Goal: Task Accomplishment & Management: Manage account settings

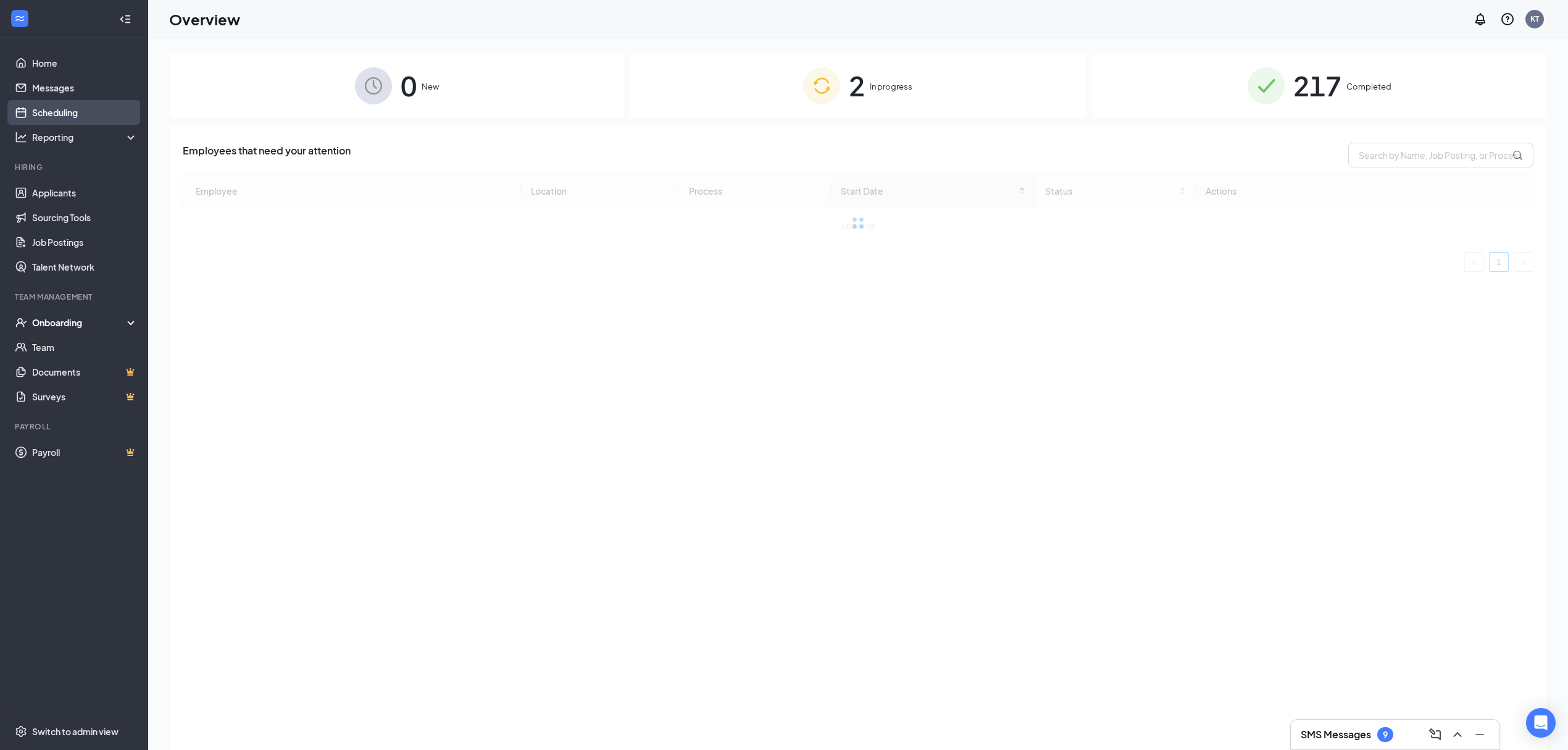
click at [68, 120] on link "Scheduling" at bounding box center [85, 113] width 106 height 25
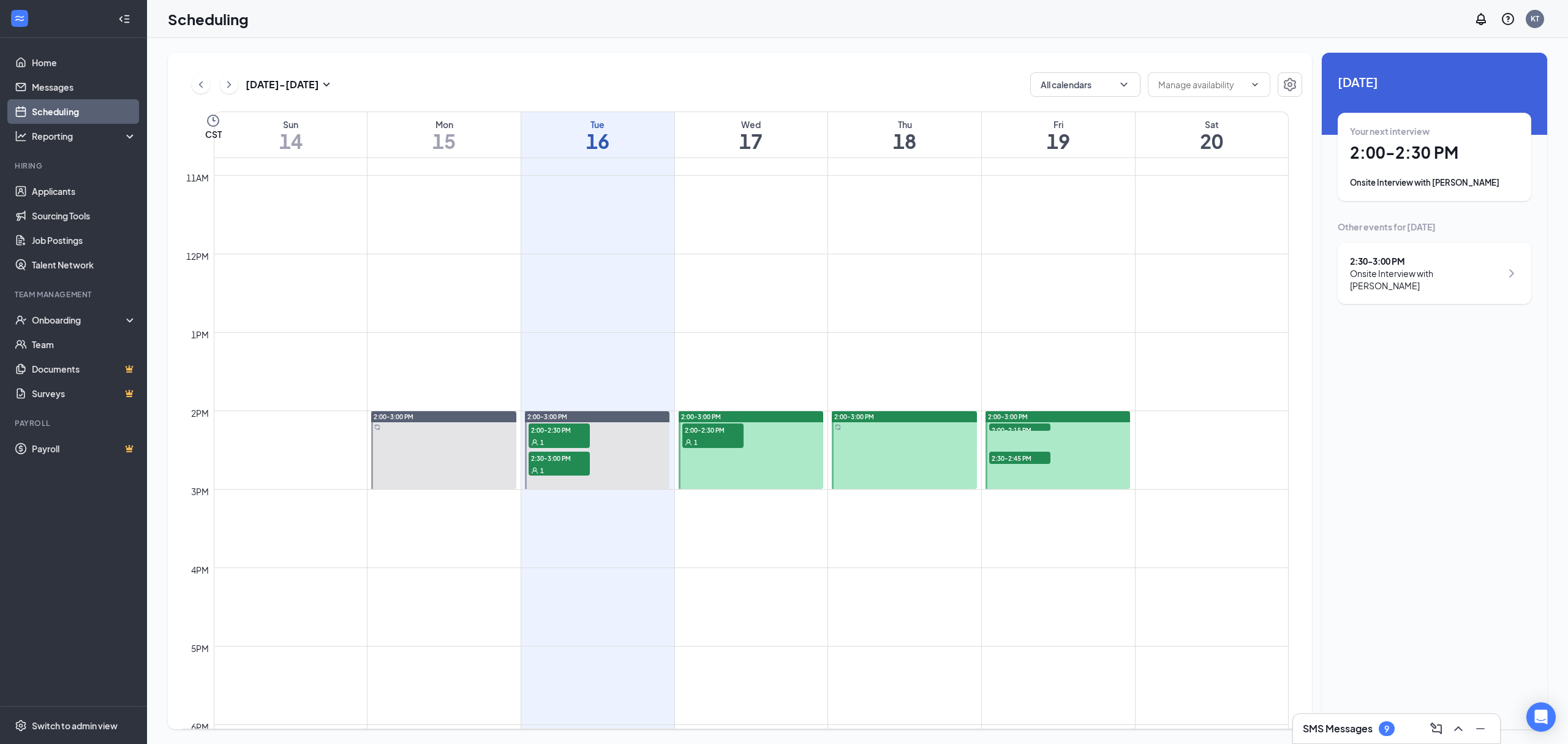
scroll to position [847, 0]
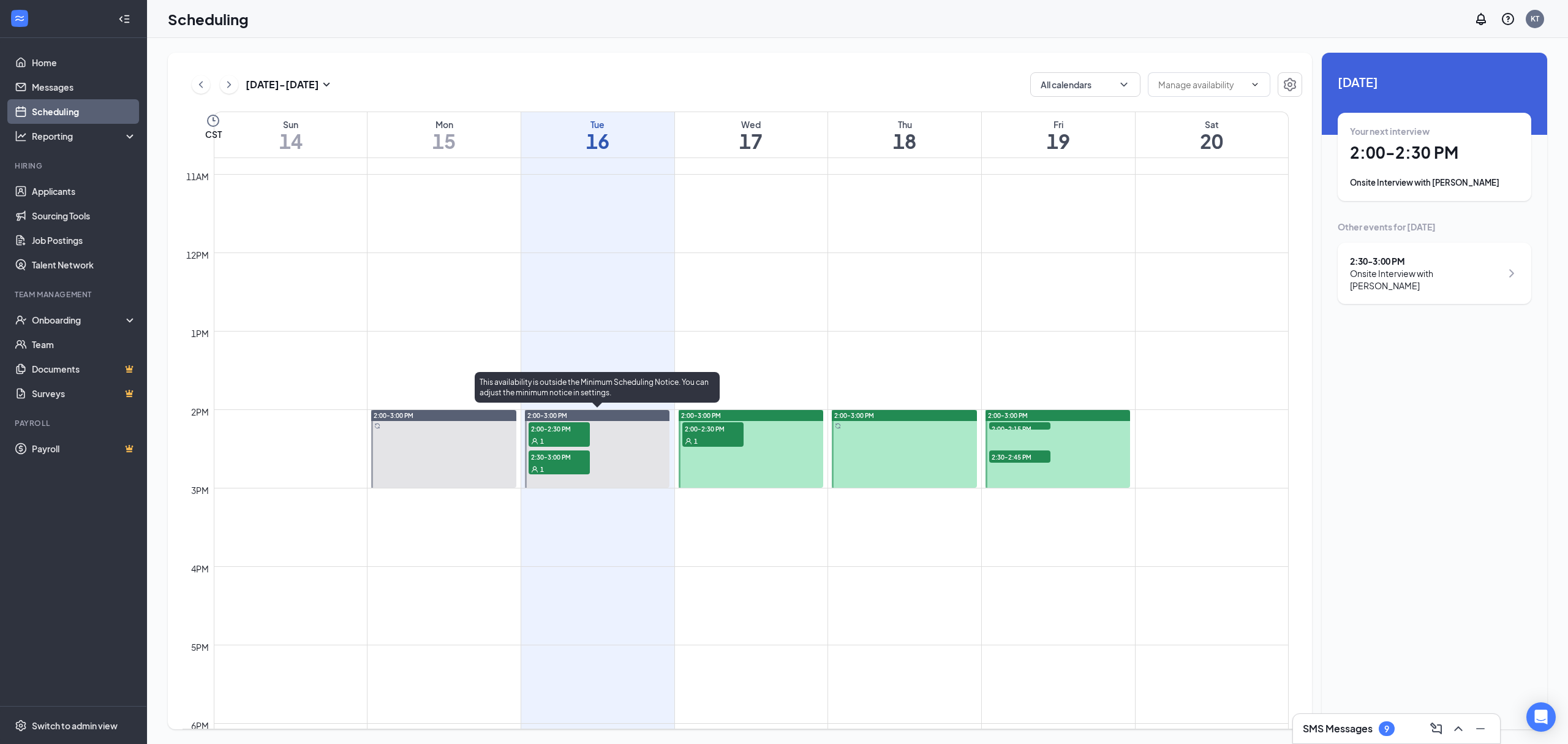
click at [555, 432] on span "2:00-2:30 PM" at bounding box center [559, 428] width 61 height 12
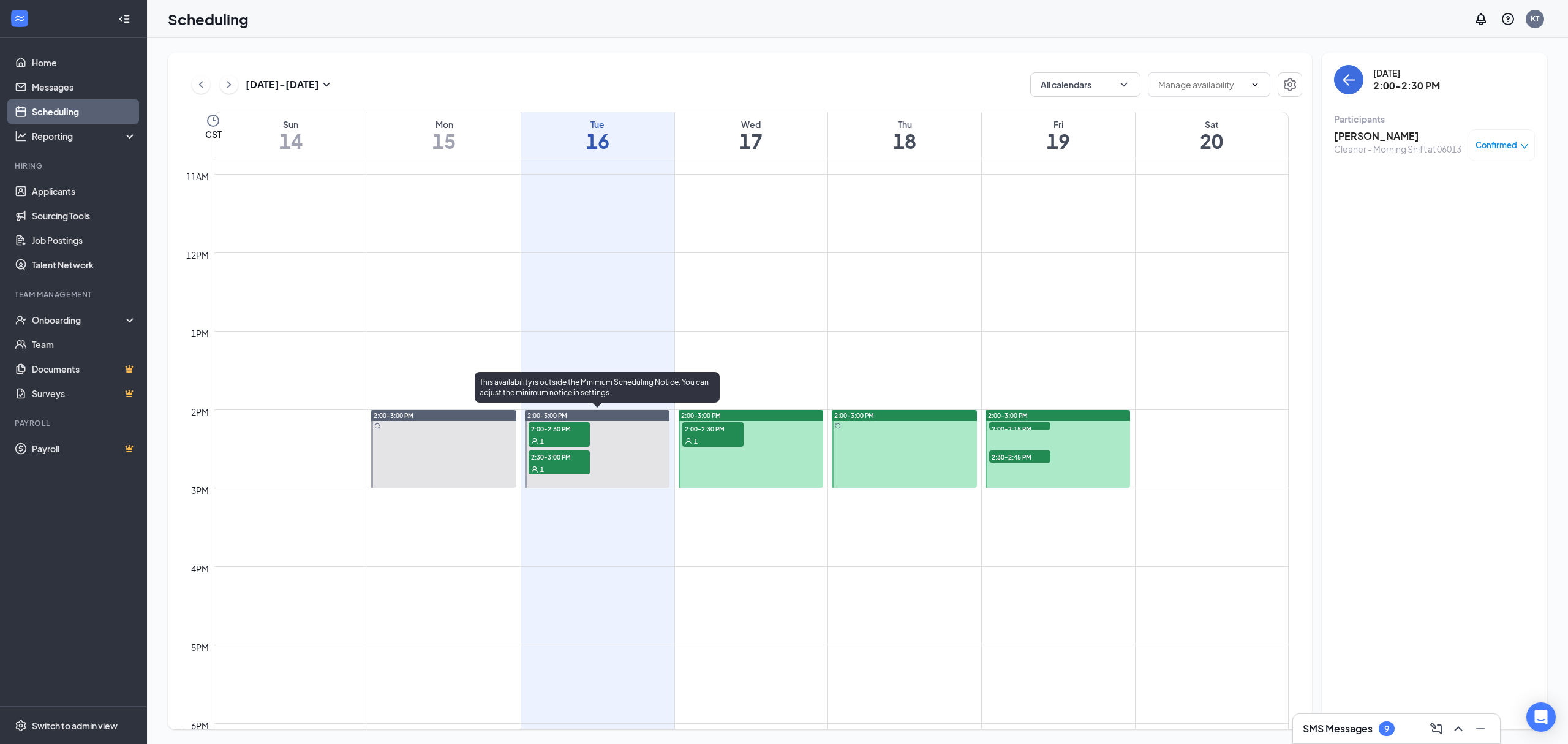
click at [552, 454] on span "2:30-3:00 PM" at bounding box center [559, 456] width 61 height 12
click at [554, 434] on div "1" at bounding box center [559, 440] width 61 height 12
click at [708, 427] on span "2:00-2:30 PM" at bounding box center [712, 428] width 61 height 12
